Goal: Find specific page/section: Find specific page/section

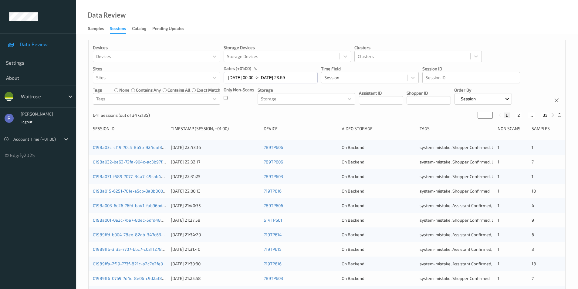
click at [278, 16] on div "Data Review Samples Sessions Catalog Pending Updates" at bounding box center [327, 17] width 502 height 34
